Goal: Task Accomplishment & Management: Manage account settings

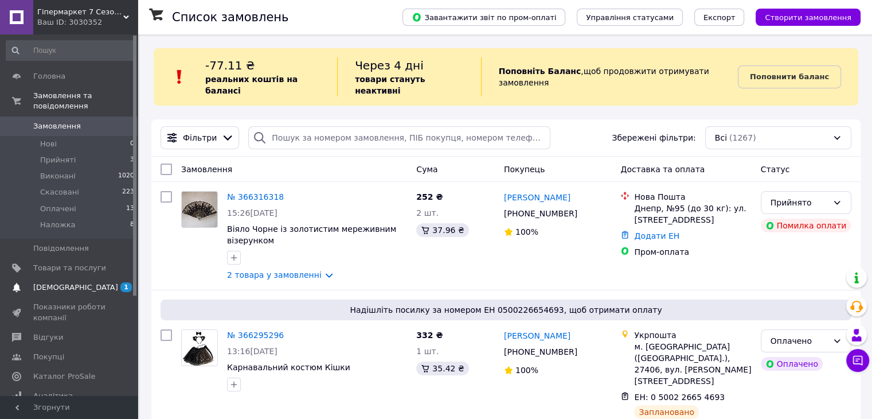
click at [96, 282] on span "[DEMOGRAPHIC_DATA]" at bounding box center [69, 287] width 73 height 10
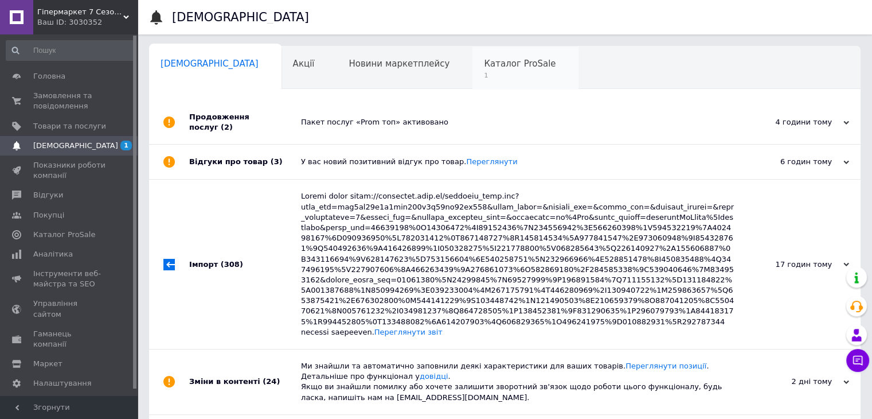
click at [484, 65] on span "Каталог ProSale" at bounding box center [520, 63] width 72 height 10
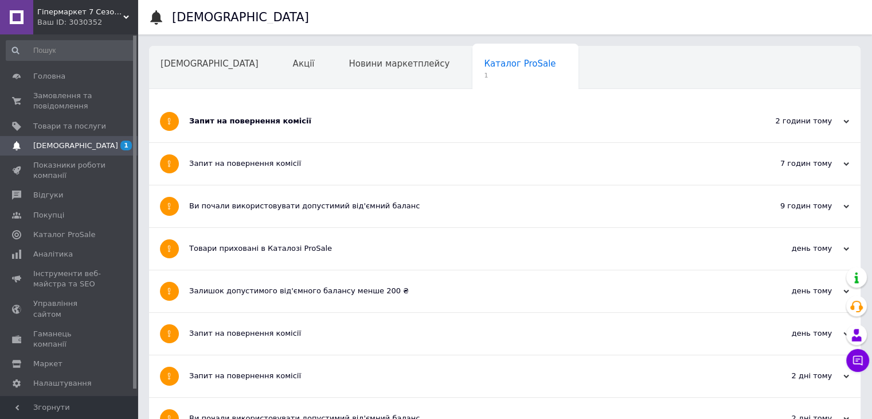
click at [324, 120] on div "Запит на повернення комісії" at bounding box center [461, 121] width 545 height 10
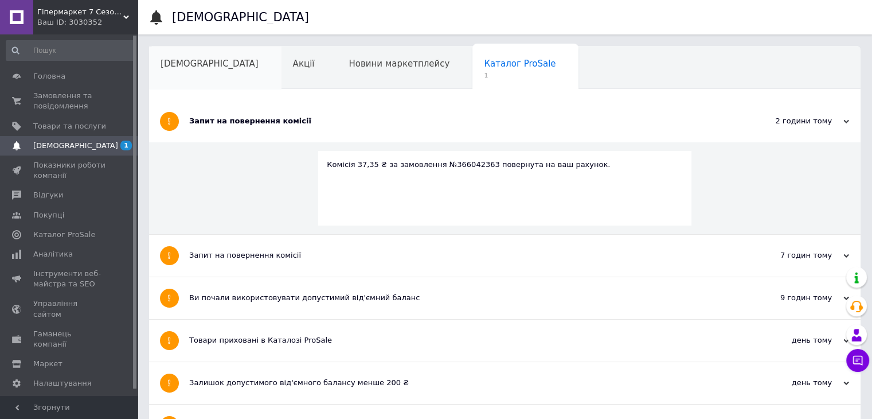
click at [200, 60] on span "[DEMOGRAPHIC_DATA]" at bounding box center [210, 63] width 98 height 10
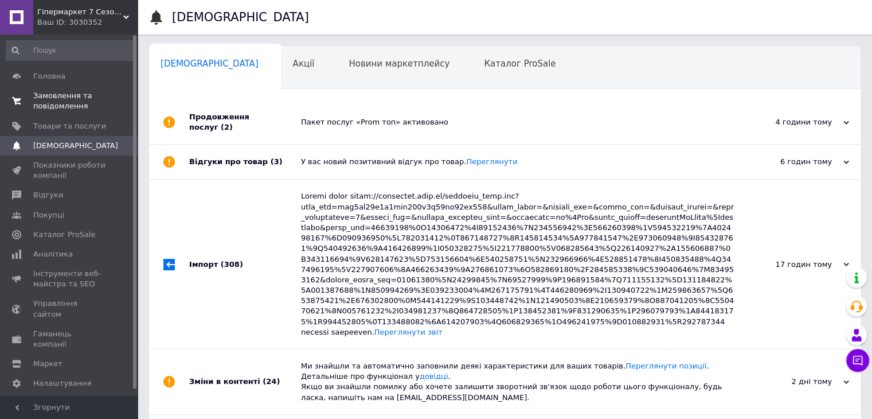
click at [65, 105] on span "Замовлення та повідомлення" at bounding box center [69, 101] width 73 height 21
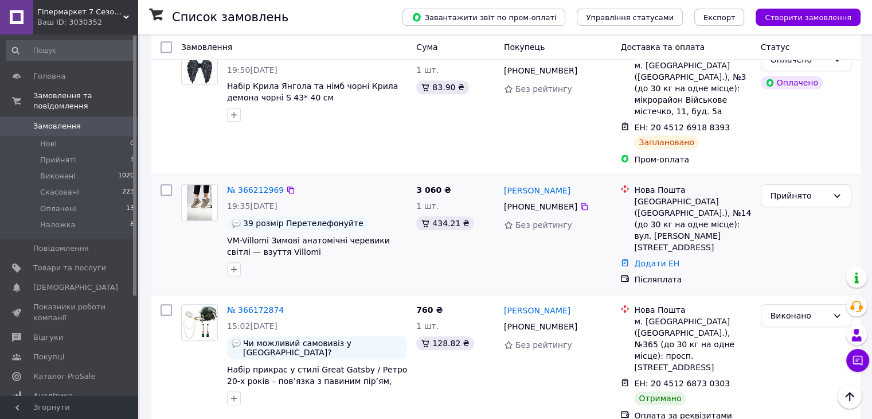
scroll to position [1089, 0]
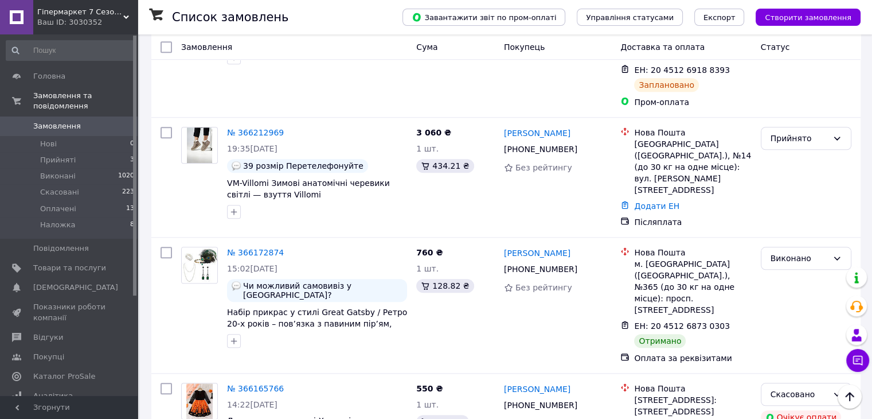
click at [242, 248] on link "№ 366172874" at bounding box center [255, 252] width 57 height 9
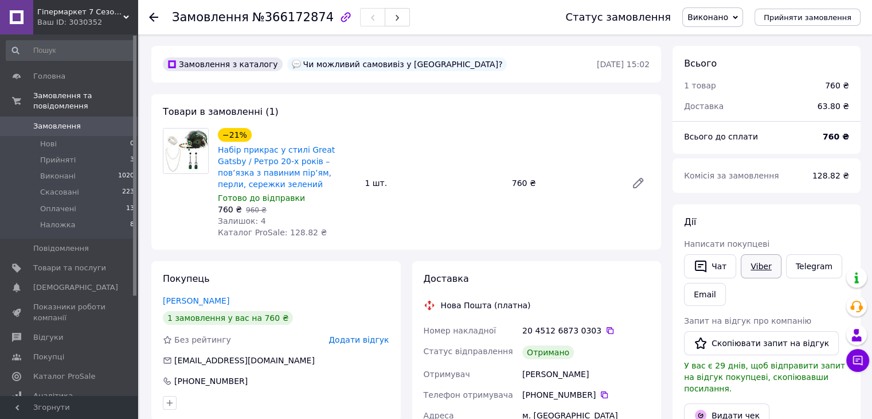
click at [752, 269] on link "Viber" at bounding box center [761, 266] width 40 height 24
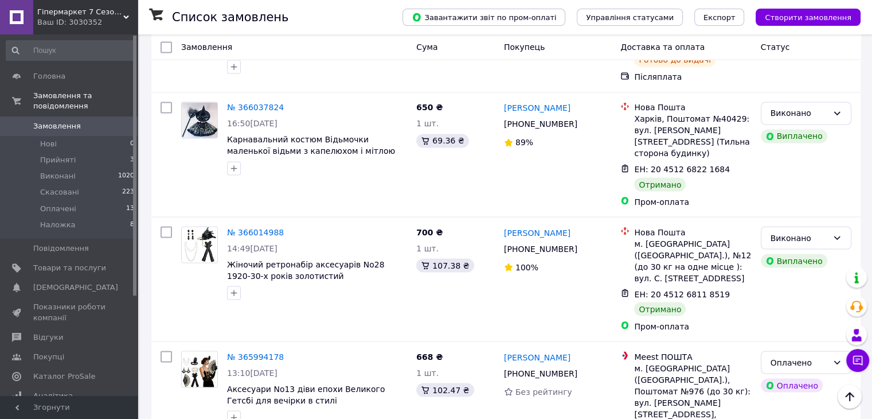
scroll to position [2049, 0]
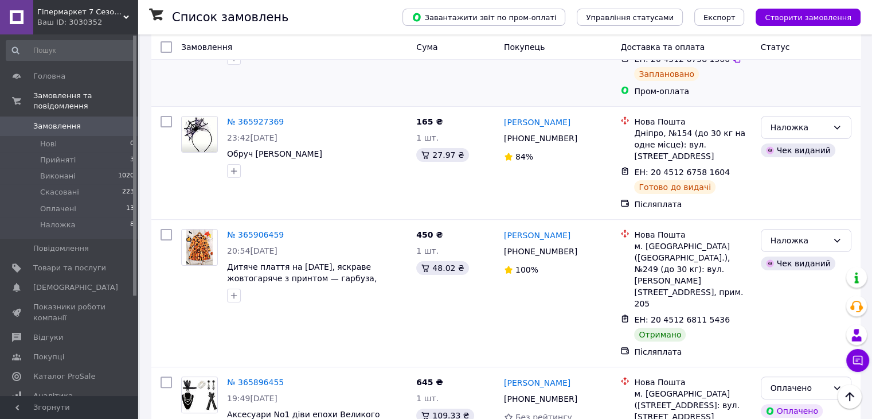
scroll to position [287, 0]
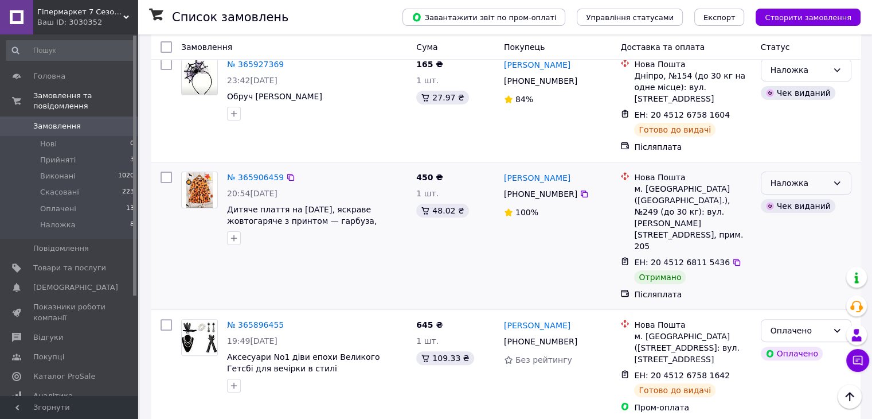
click at [796, 177] on div "Наложка" at bounding box center [799, 183] width 57 height 13
click at [793, 193] on li "Виконано" at bounding box center [805, 194] width 89 height 21
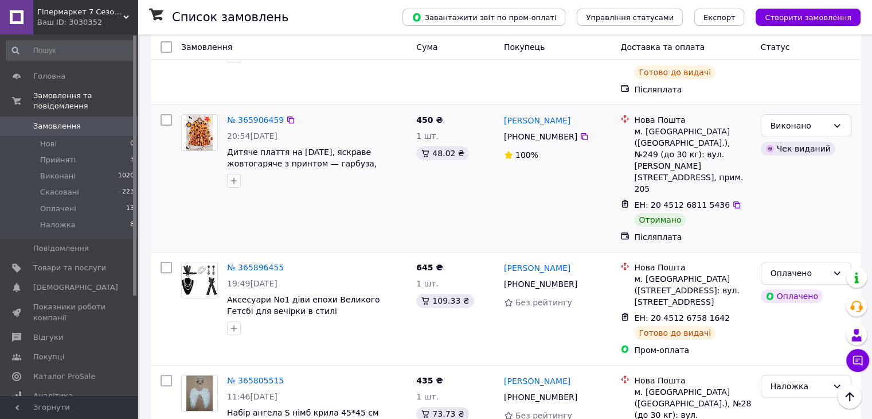
scroll to position [459, 0]
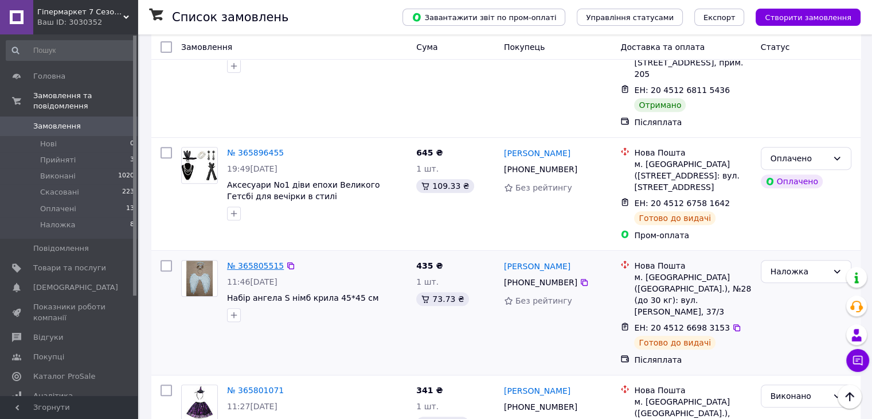
click at [234, 261] on link "№ 365805515" at bounding box center [255, 265] width 57 height 9
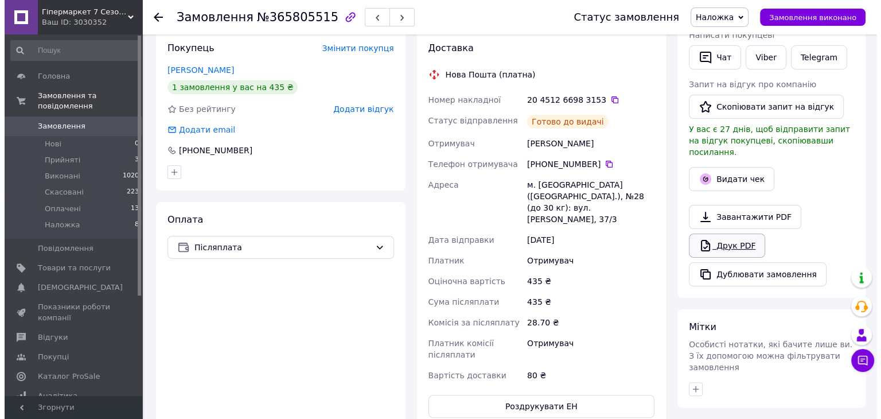
scroll to position [172, 0]
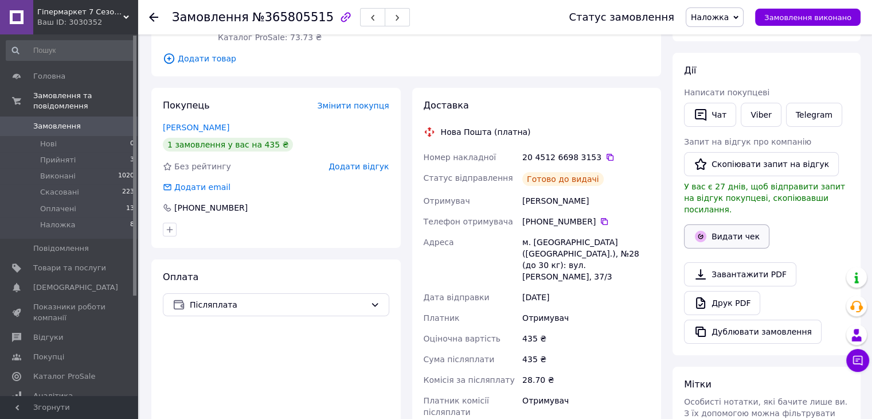
click at [732, 224] on button "Видати чек" at bounding box center [726, 236] width 85 height 24
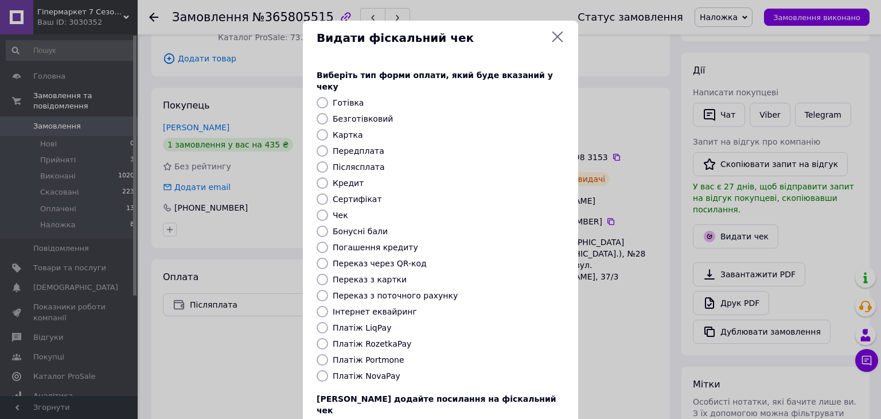
click at [359, 162] on label "Післясплата" at bounding box center [359, 166] width 52 height 9
click at [328, 161] on input "Післясплата" at bounding box center [321, 166] width 11 height 11
radio input "true"
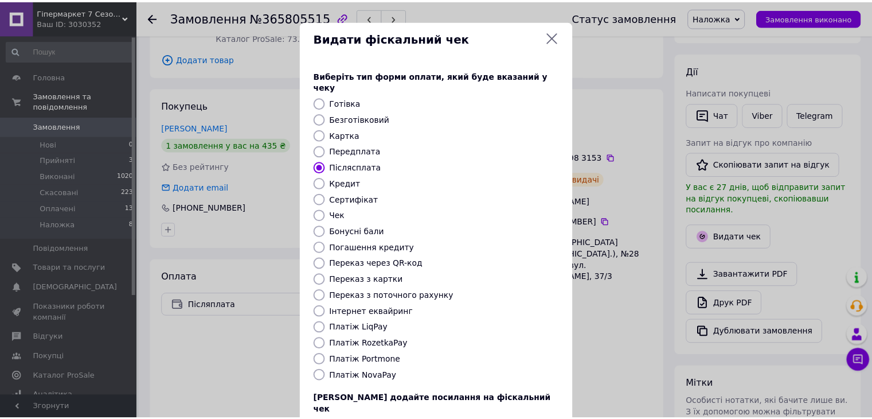
scroll to position [73, 0]
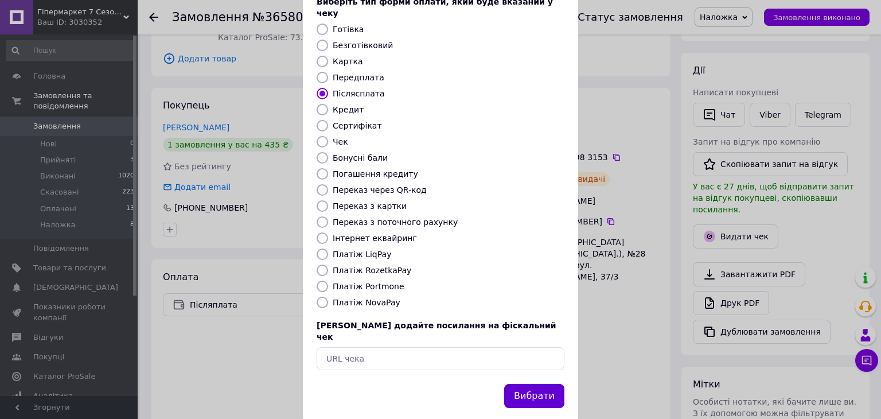
click at [544, 384] on button "Вибрати" at bounding box center [534, 396] width 60 height 25
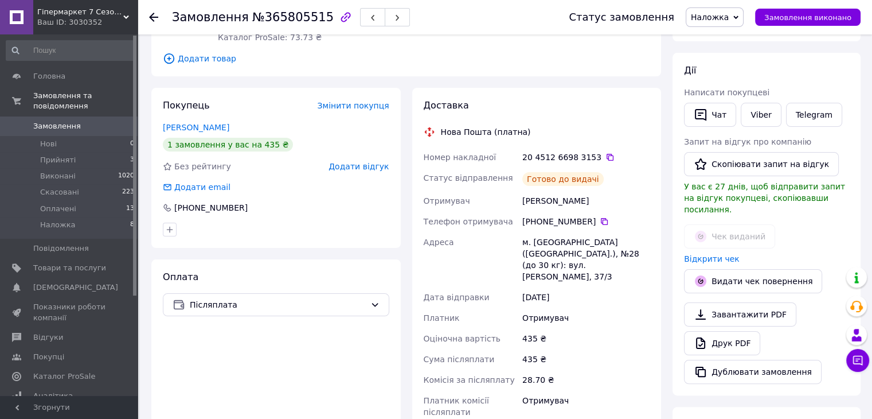
scroll to position [0, 0]
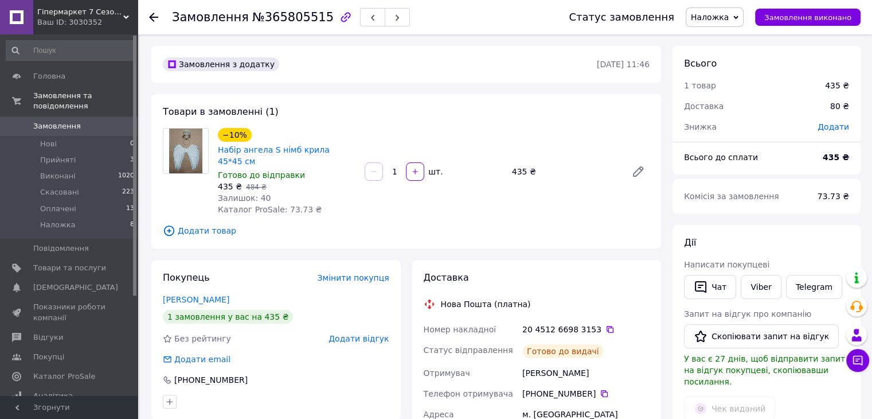
click at [151, 14] on icon at bounding box center [153, 17] width 9 height 9
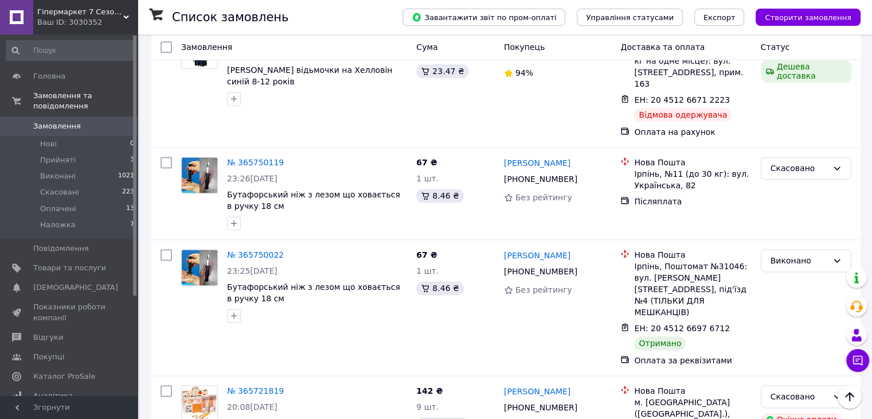
scroll to position [1605, 0]
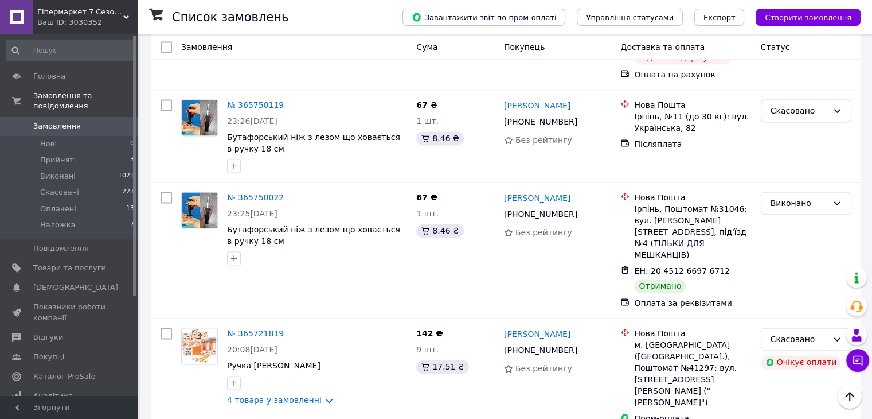
click at [803, 263] on li "Виконано" at bounding box center [805, 267] width 89 height 21
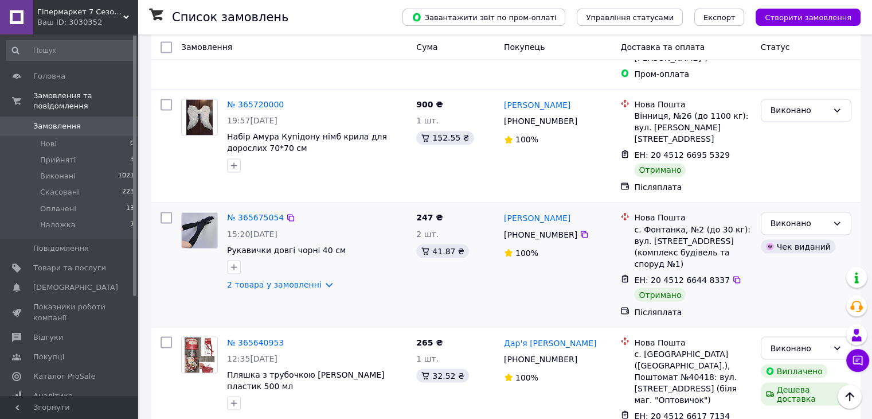
scroll to position [2023, 0]
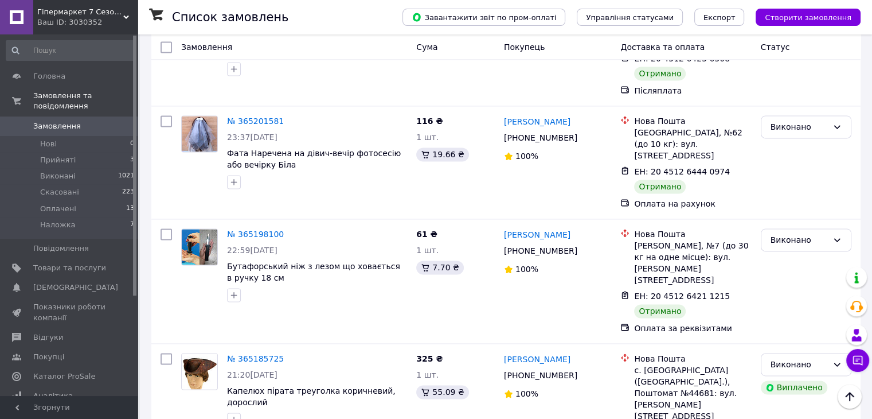
scroll to position [1720, 0]
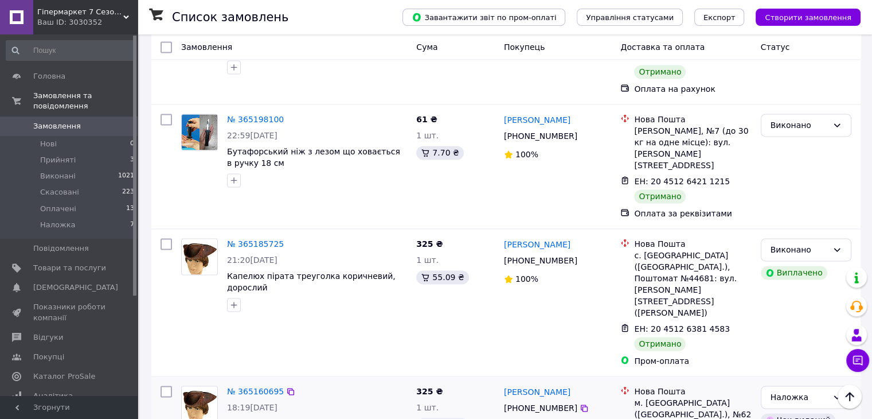
click at [255, 386] on link "№ 365160695" at bounding box center [255, 390] width 57 height 9
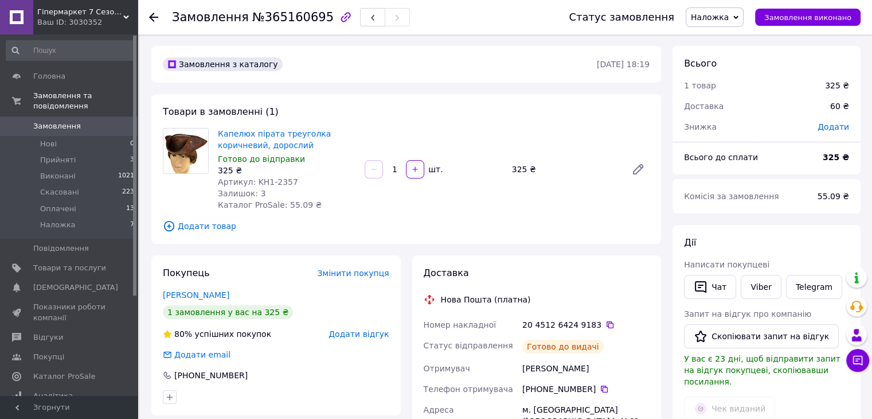
scroll to position [57, 0]
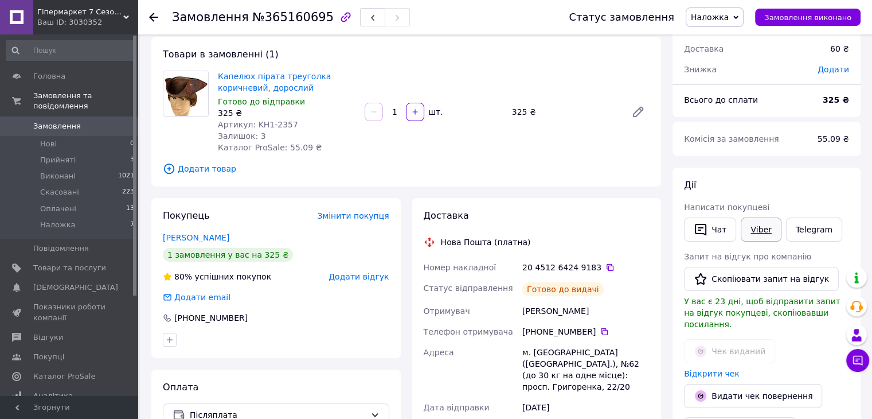
click at [754, 228] on link "Viber" at bounding box center [761, 229] width 40 height 24
click at [810, 236] on link "Telegram" at bounding box center [814, 229] width 56 height 24
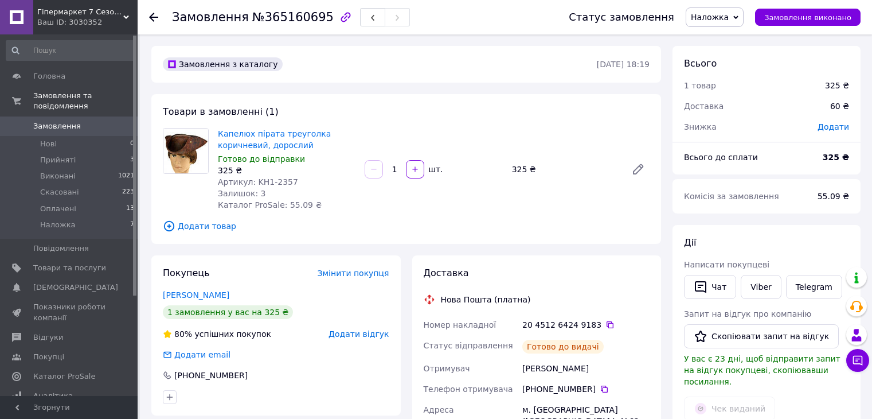
scroll to position [57, 0]
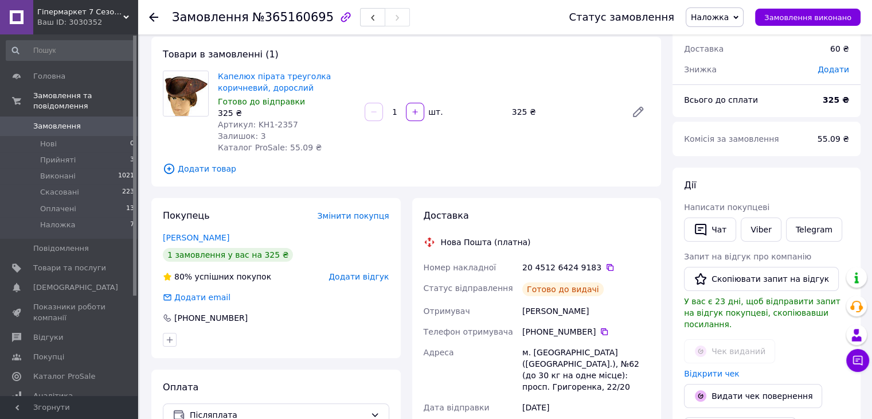
click at [341, 175] on span "Додати товар" at bounding box center [406, 168] width 487 height 13
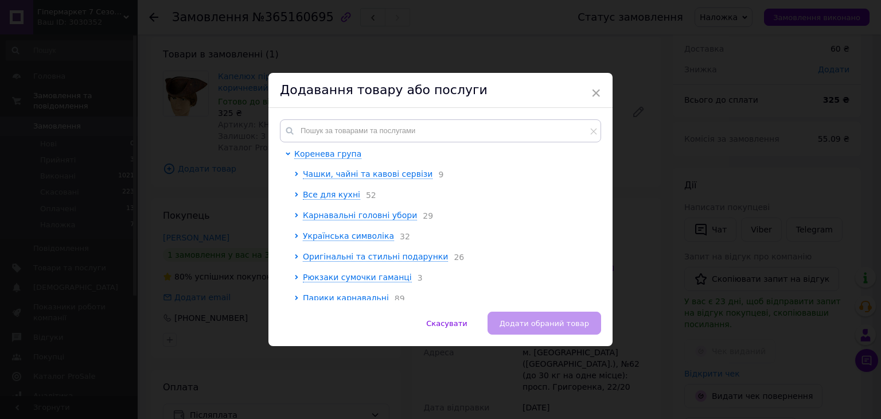
drag, startPoint x: 597, startPoint y: 95, endPoint x: 569, endPoint y: 101, distance: 28.9
click at [597, 95] on span "×" at bounding box center [596, 92] width 10 height 19
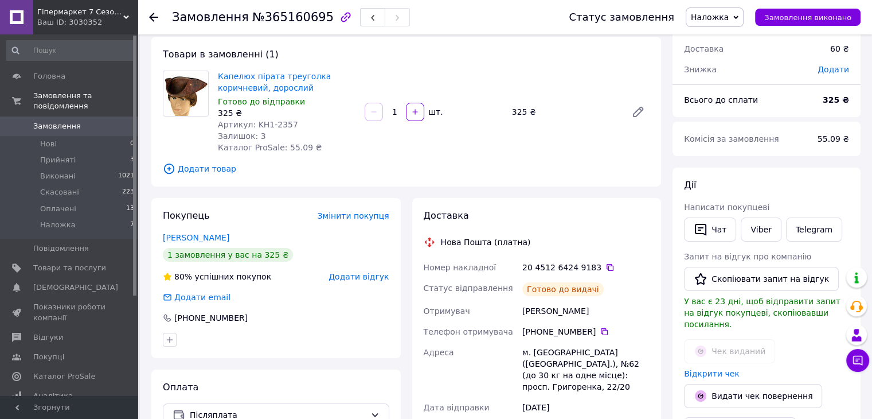
scroll to position [0, 0]
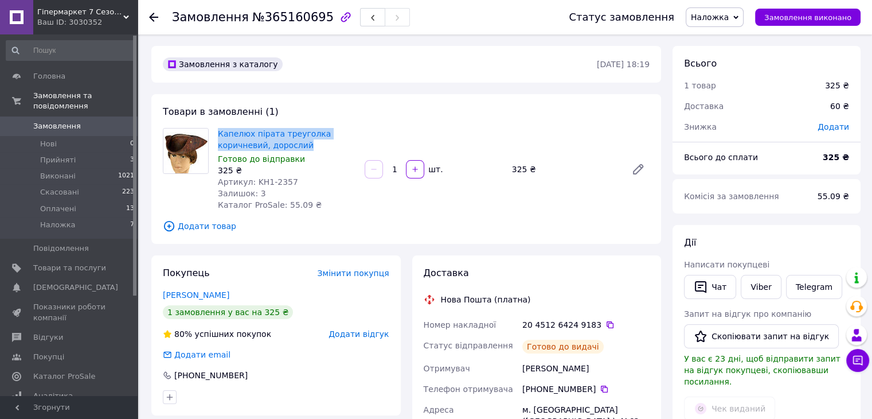
drag, startPoint x: 308, startPoint y: 145, endPoint x: 214, endPoint y: 134, distance: 94.7
click at [214, 134] on div "Капелюх пірата треуголка коричневий, дорослий Готово до відправки 325 ₴ Артикул…" at bounding box center [286, 169] width 147 height 87
copy link "Капелюх пірата треуголка коричневий, дорослий"
